Goal: Information Seeking & Learning: Find specific page/section

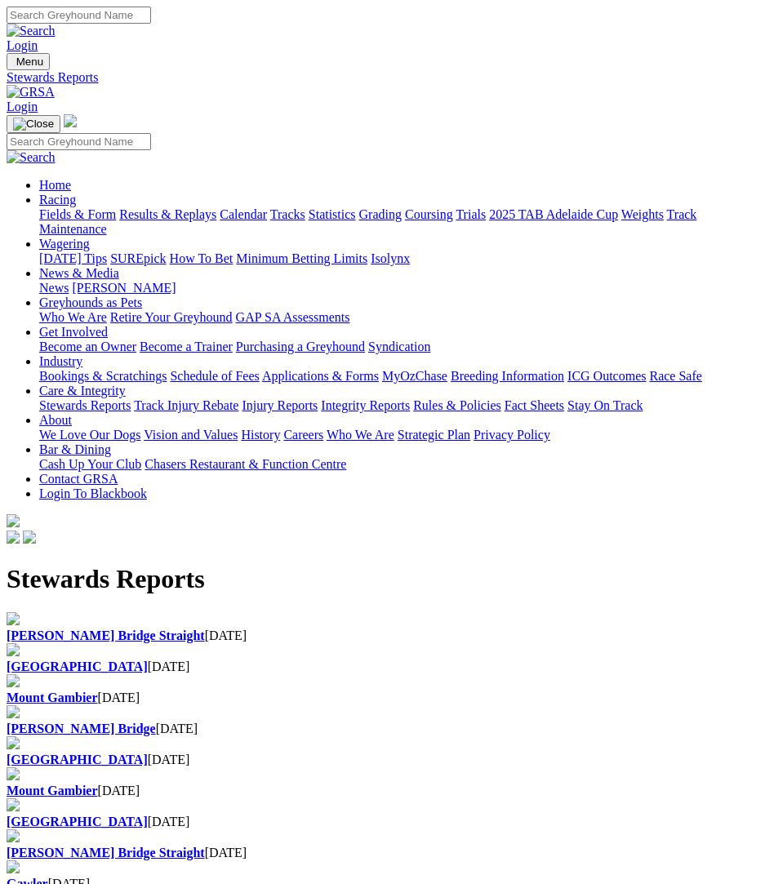
click at [13, 65] on img "Toggle navigation" at bounding box center [13, 65] width 0 height 0
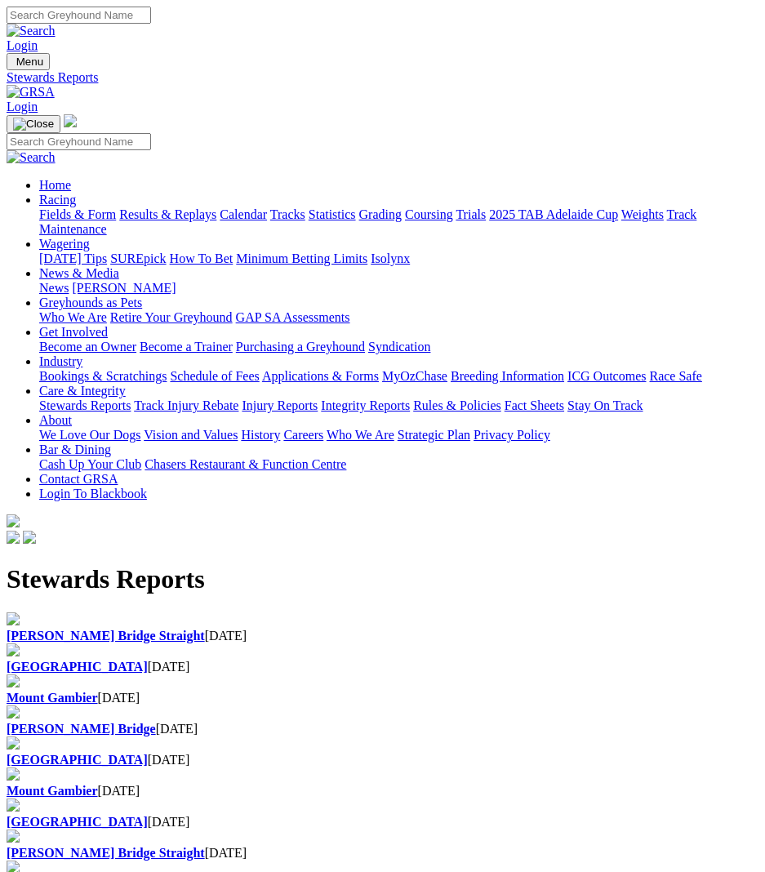
click at [321, 412] on link "Integrity Reports" at bounding box center [365, 406] width 89 height 14
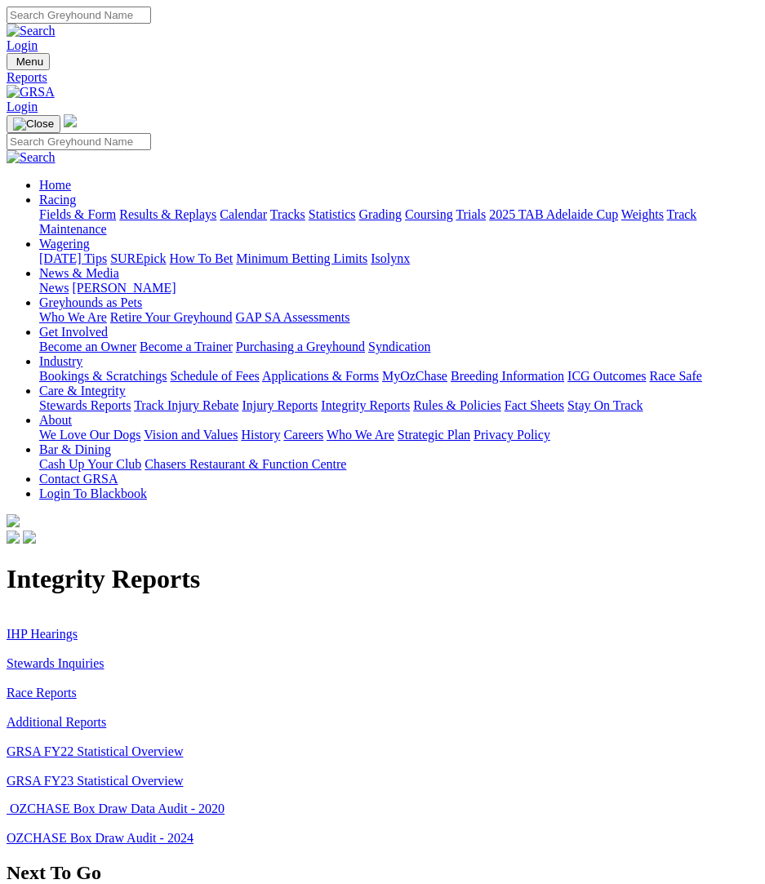
click at [59, 686] on link "Race Reports" at bounding box center [42, 693] width 70 height 14
click at [46, 627] on link "IHP Hearings" at bounding box center [42, 634] width 71 height 14
click at [59, 686] on link "Race Reports" at bounding box center [42, 693] width 70 height 14
click at [90, 715] on link "Additional Reports" at bounding box center [57, 722] width 100 height 14
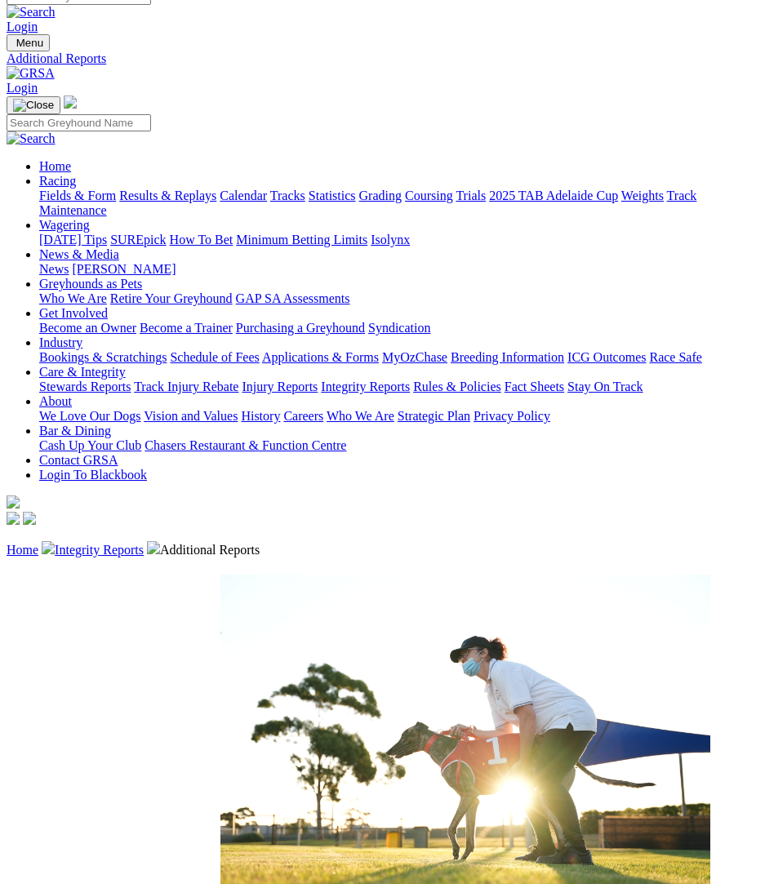
scroll to position [9, 0]
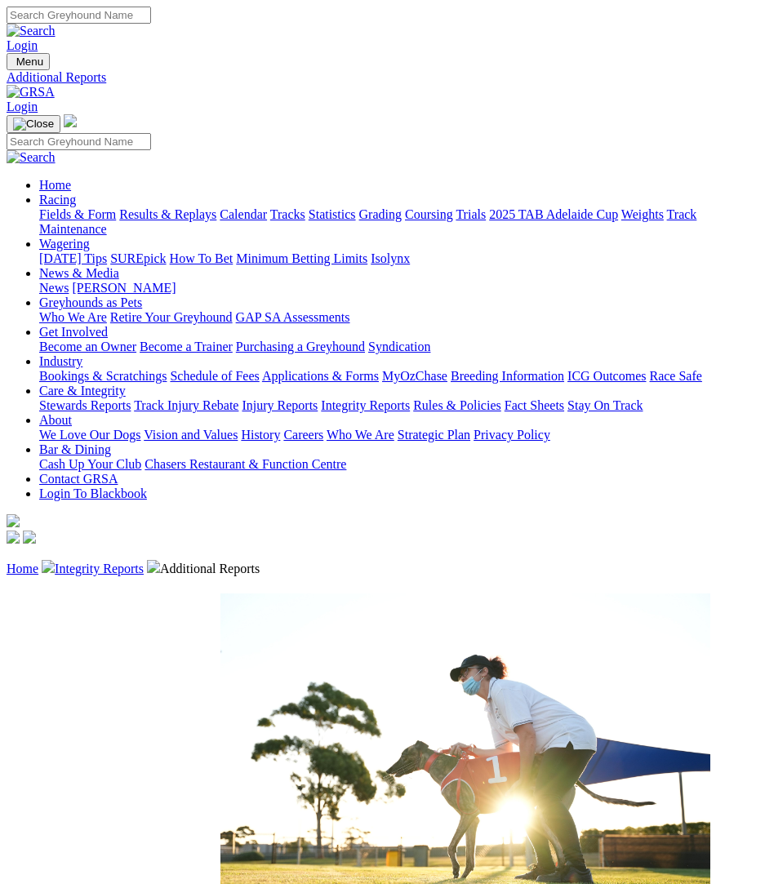
scroll to position [9, 0]
